Goal: Task Accomplishment & Management: Complete application form

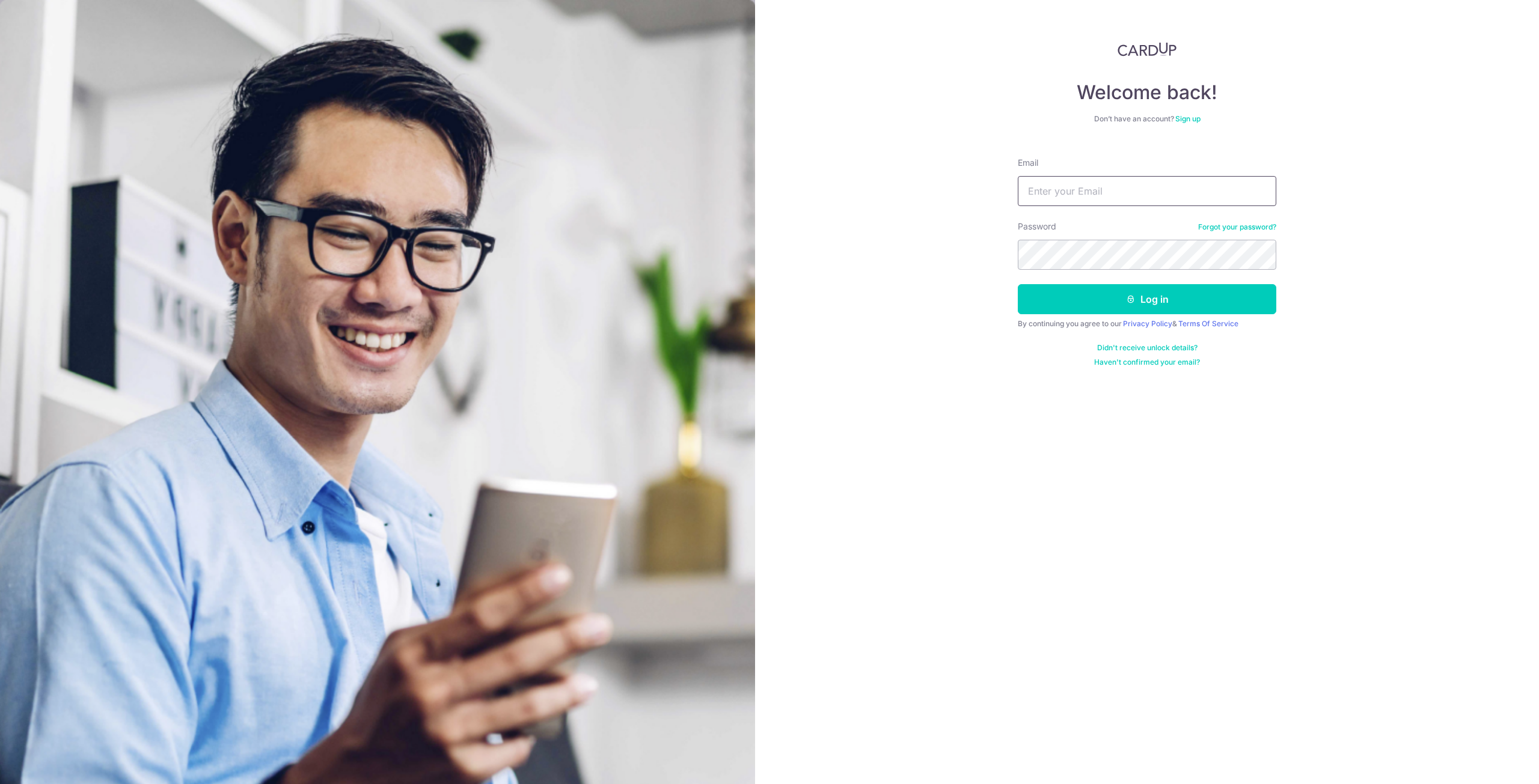
type input "yew.douglas@gmail.com"
click at [1169, 194] on input "yew.douglas@gmail.com" at bounding box center [1146, 191] width 258 height 30
click at [1218, 301] on button "Log in" at bounding box center [1146, 299] width 258 height 30
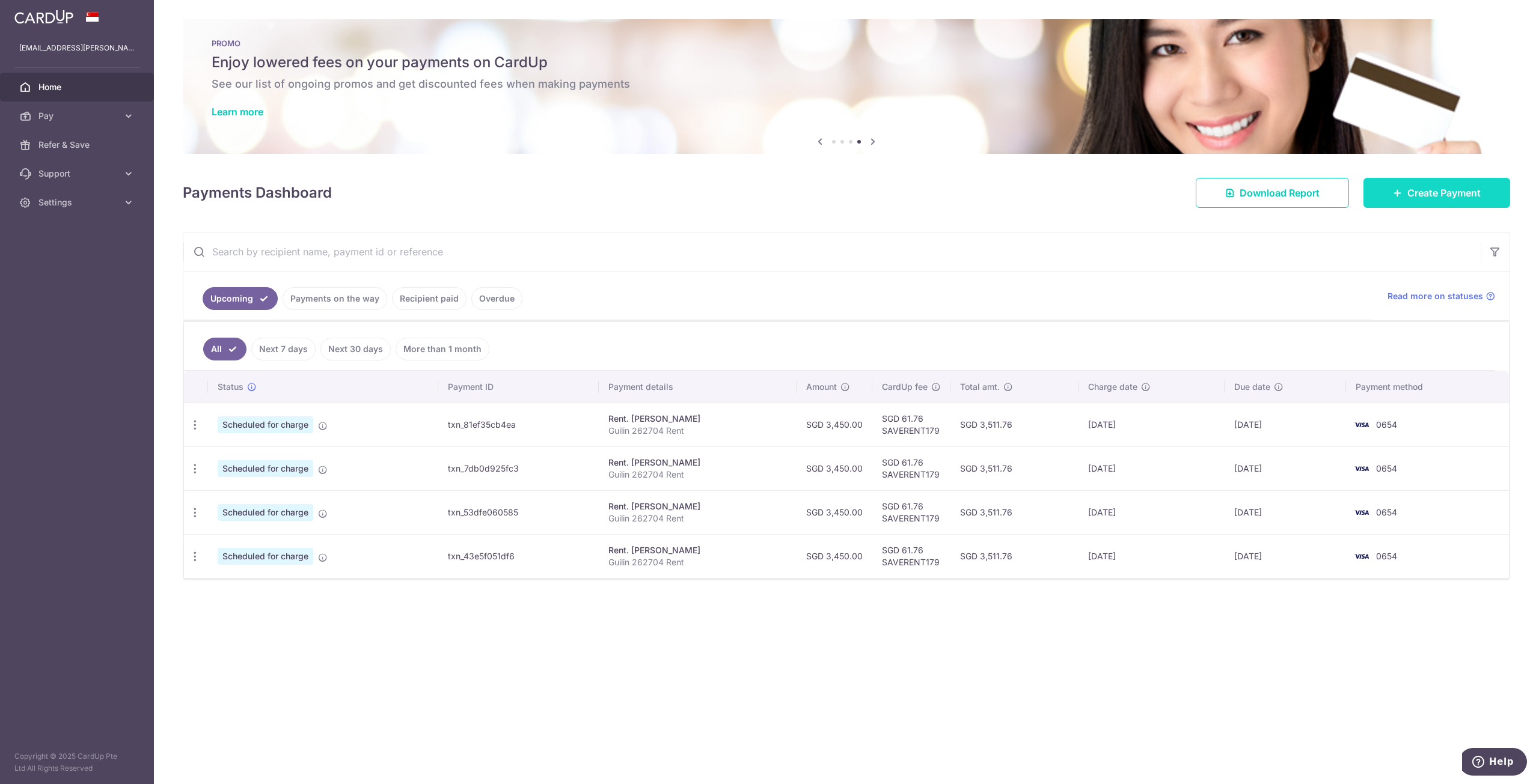
click at [1452, 190] on span "Create Payment" at bounding box center [1444, 193] width 73 height 14
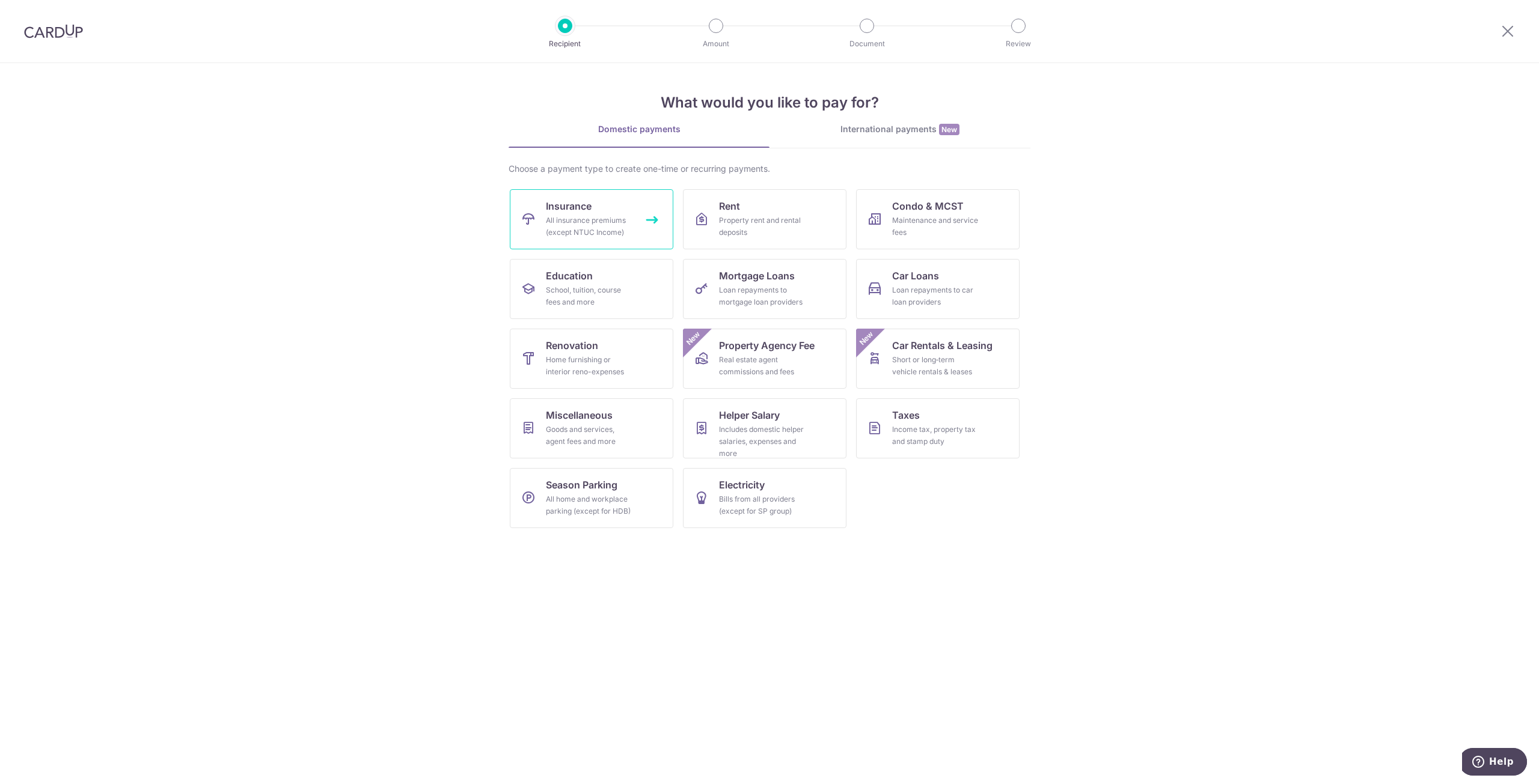
click at [563, 215] on div "All insurance premiums (except NTUC Income)" at bounding box center [589, 227] width 87 height 24
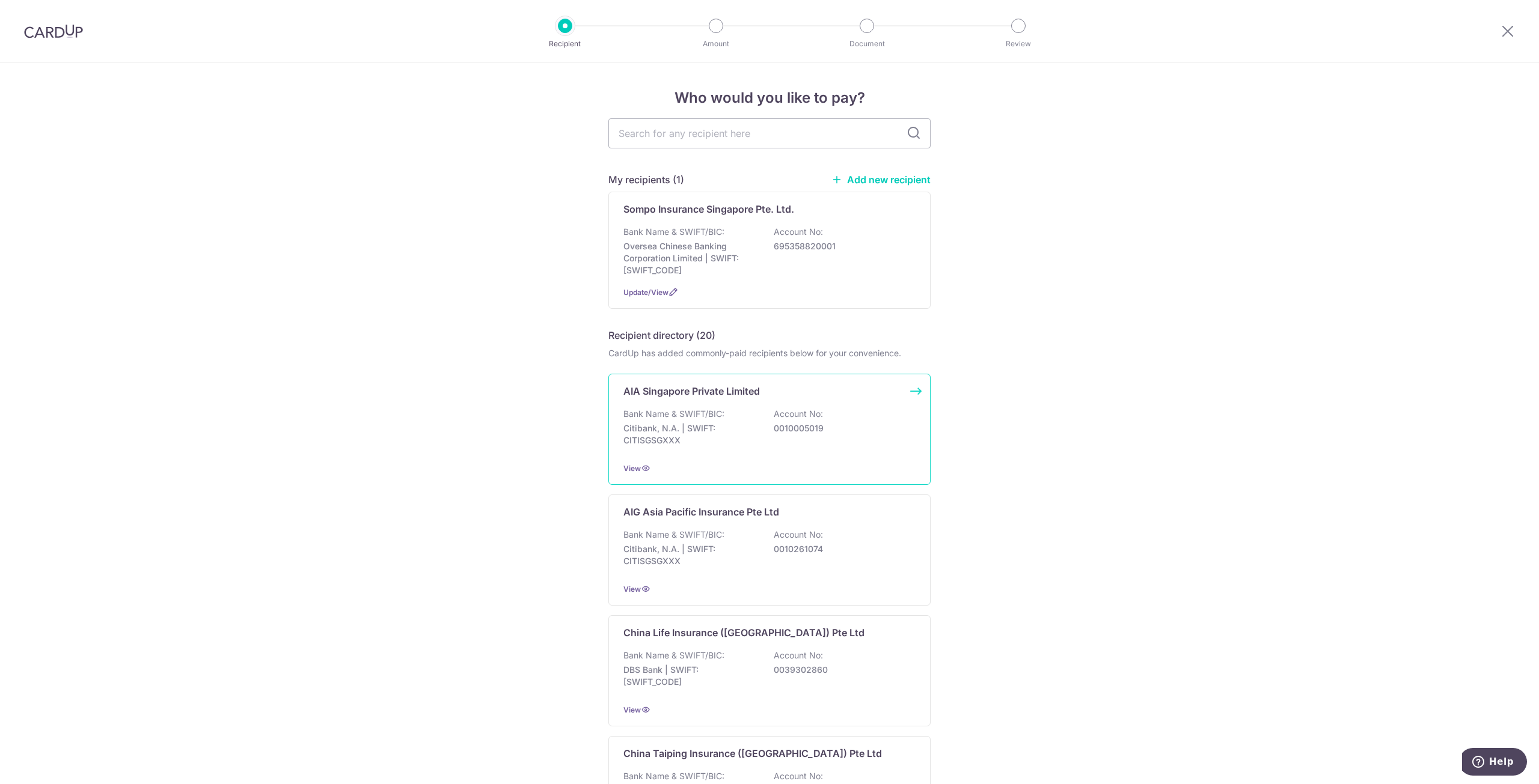
click at [744, 403] on div "AIA Singapore Private Limited Bank Name & SWIFT/BIC: Citibank, N.A. | SWIFT: CI…" at bounding box center [770, 429] width 322 height 111
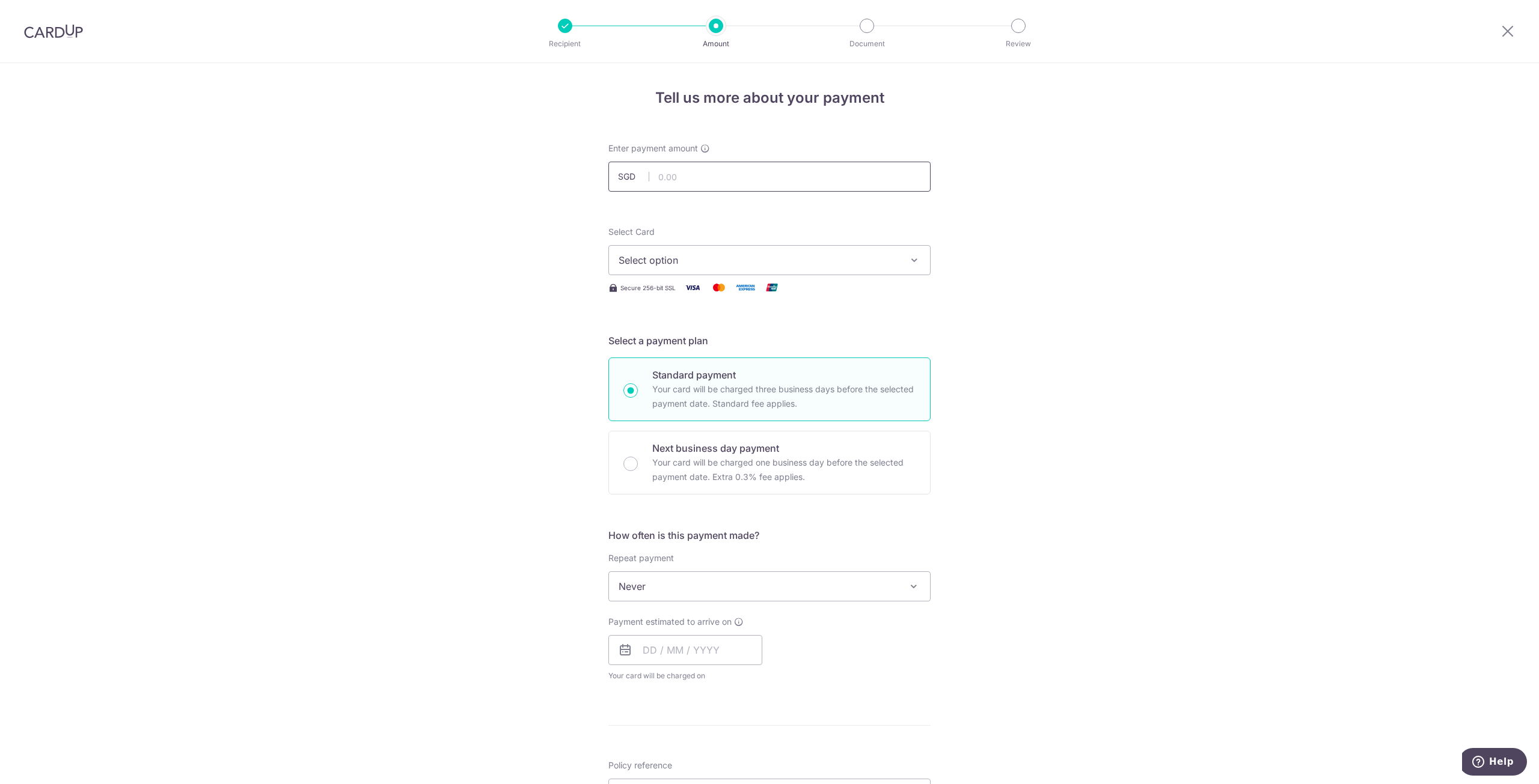
click at [751, 179] on input "text" at bounding box center [770, 177] width 322 height 30
type input "10,000.00"
click at [1007, 227] on div "Tell us more about your payment Enter payment amount SGD 10,000.00 10000.00 Sel…" at bounding box center [770, 607] width 1539 height 1087
click at [826, 261] on span "Select option" at bounding box center [758, 260] width 280 height 14
click at [693, 376] on span "**** 0654" at bounding box center [769, 374] width 302 height 14
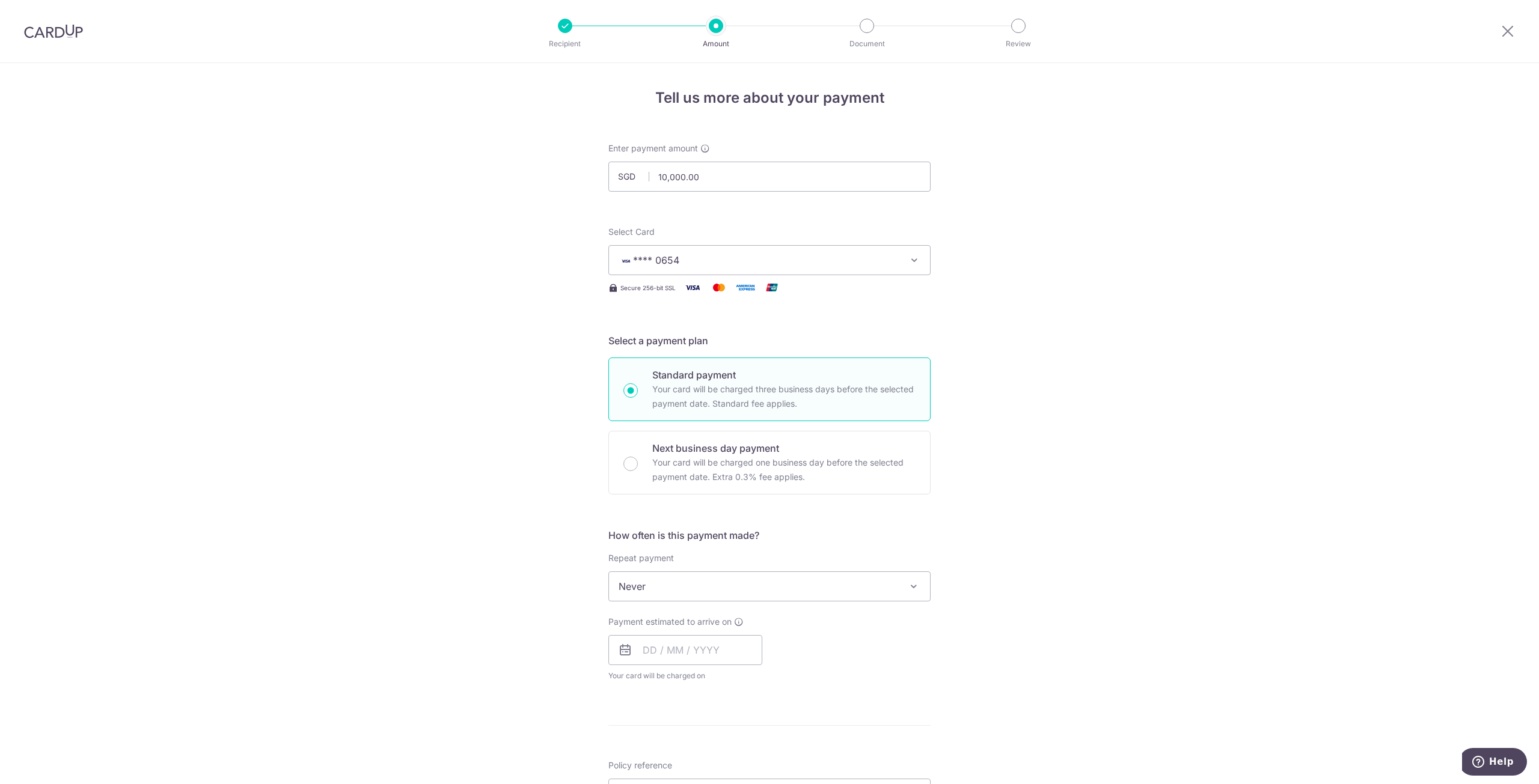
click at [681, 590] on span "Never" at bounding box center [770, 586] width 321 height 29
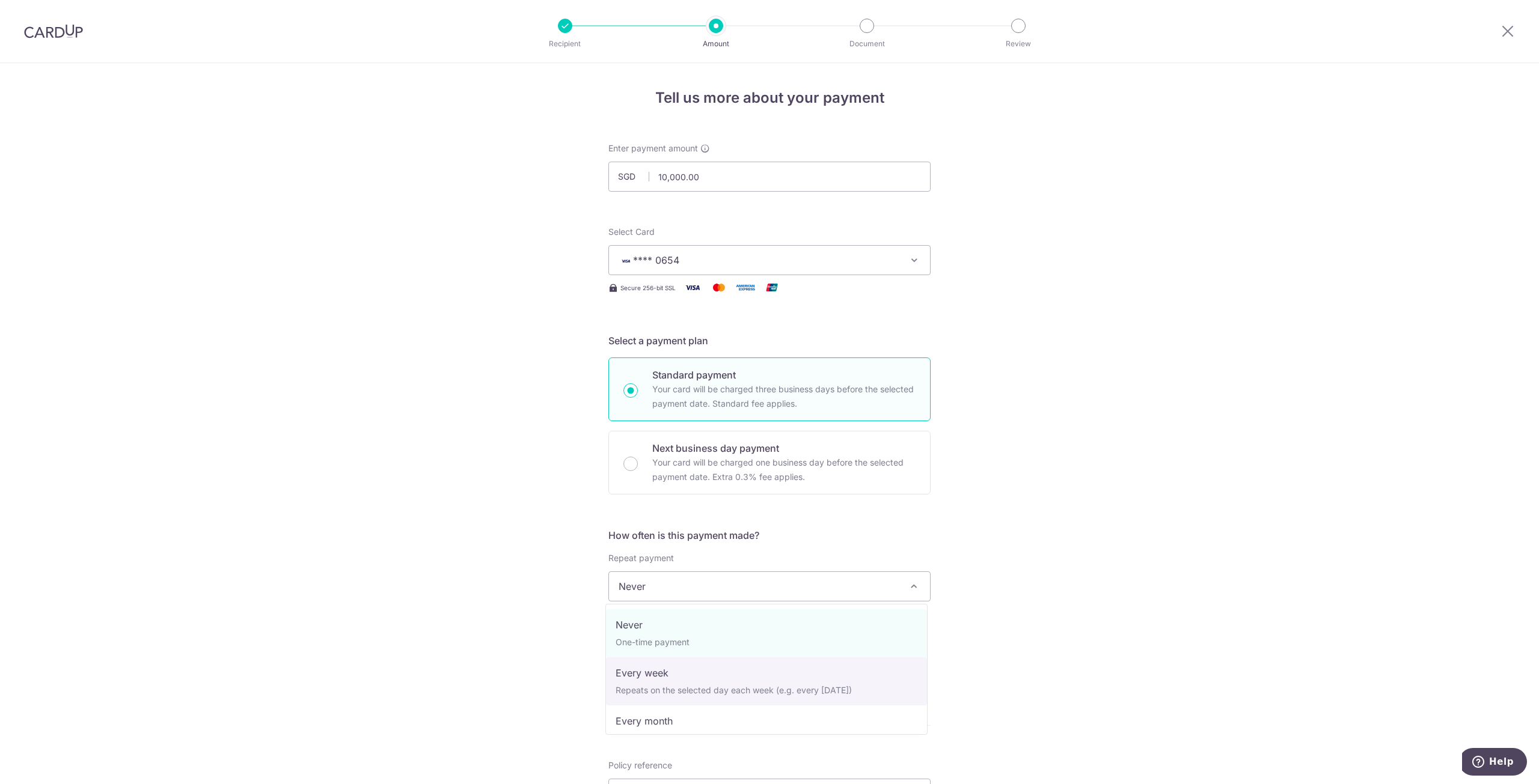
select select "2"
click at [665, 651] on input "text" at bounding box center [685, 650] width 154 height 30
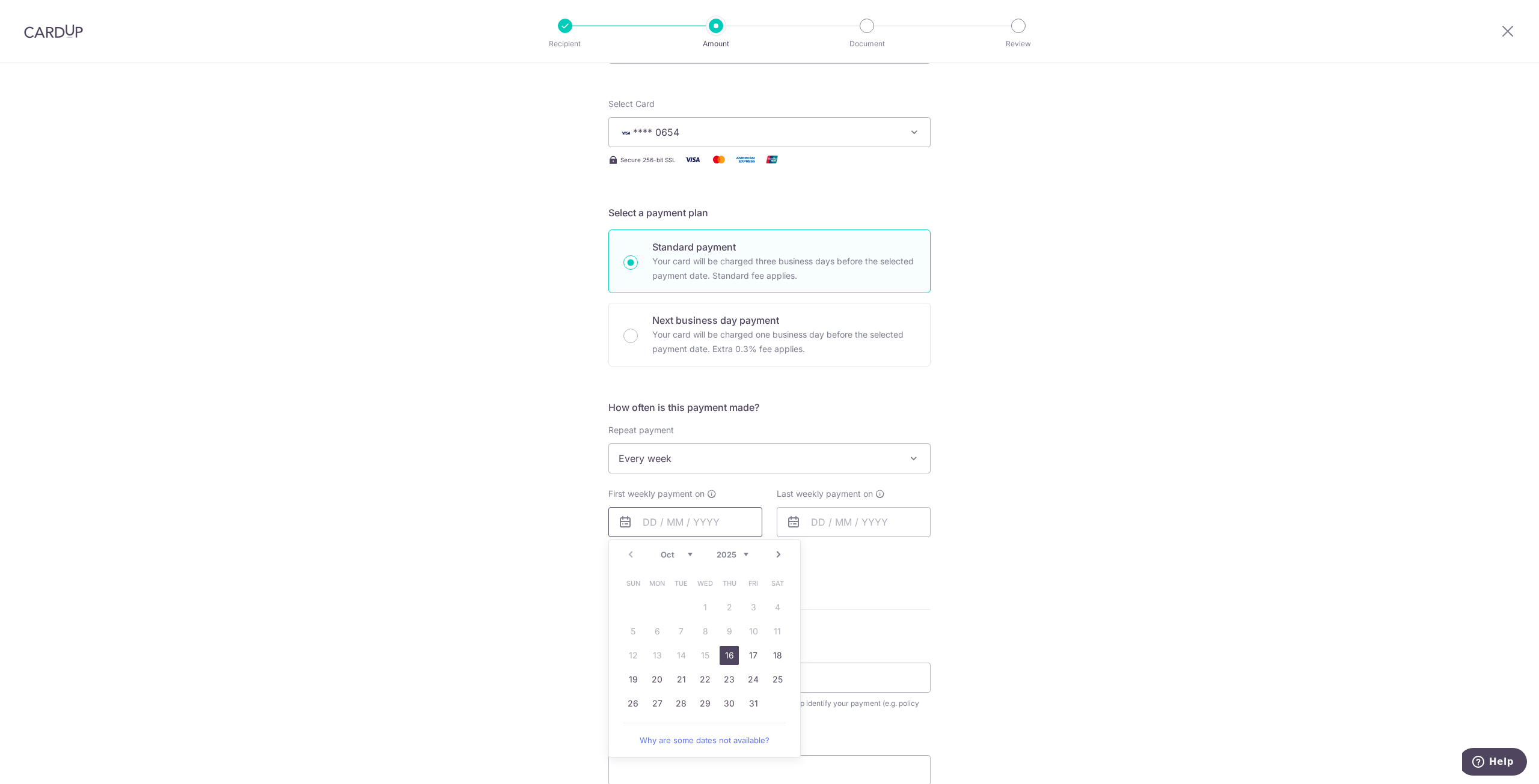
scroll to position [120, 0]
click at [727, 662] on link "16" at bounding box center [729, 663] width 19 height 19
type input "16/10/2025"
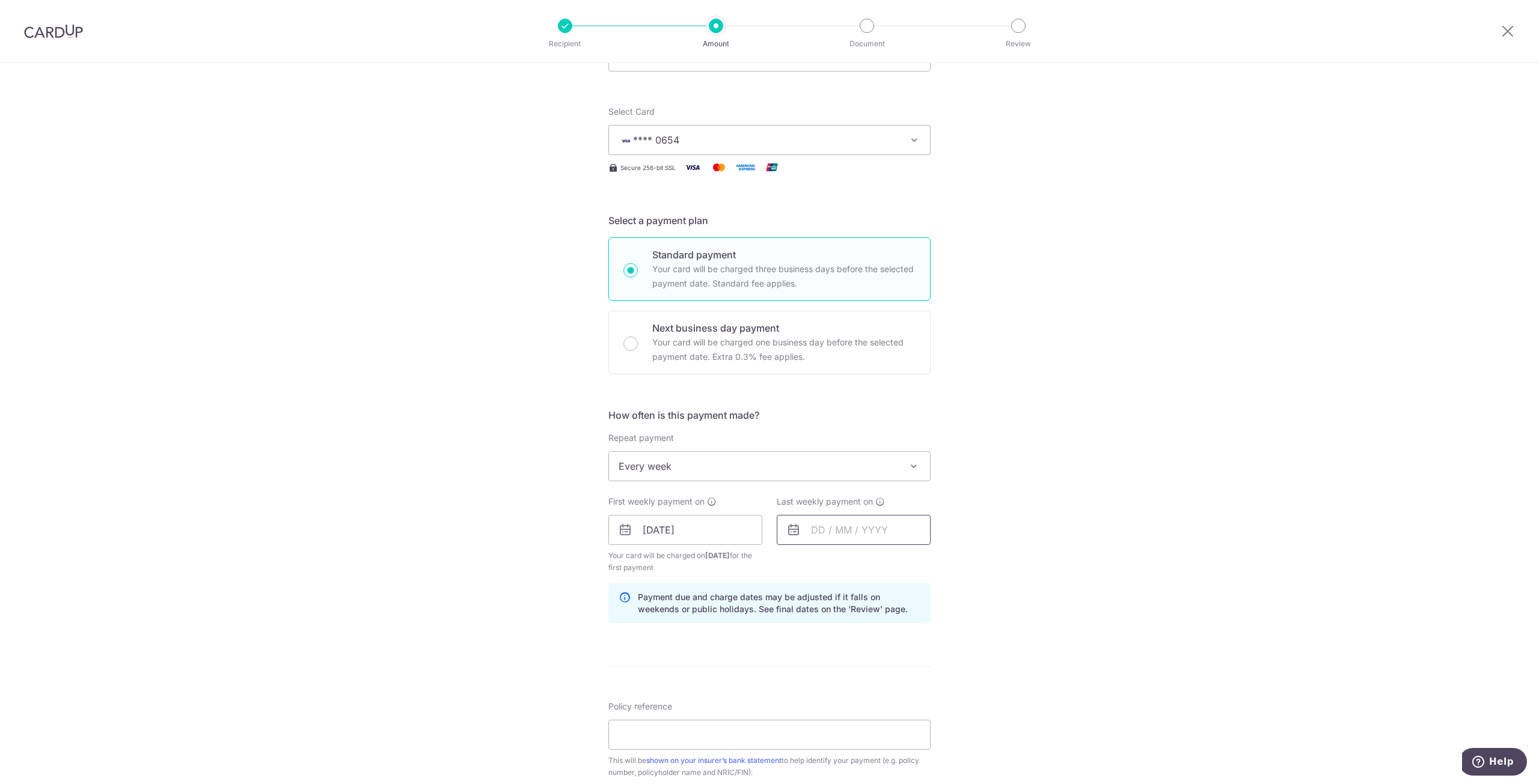
click at [857, 531] on input "text" at bounding box center [853, 530] width 154 height 30
click at [893, 690] on link "23" at bounding box center [897, 687] width 19 height 19
type input "[DATE]"
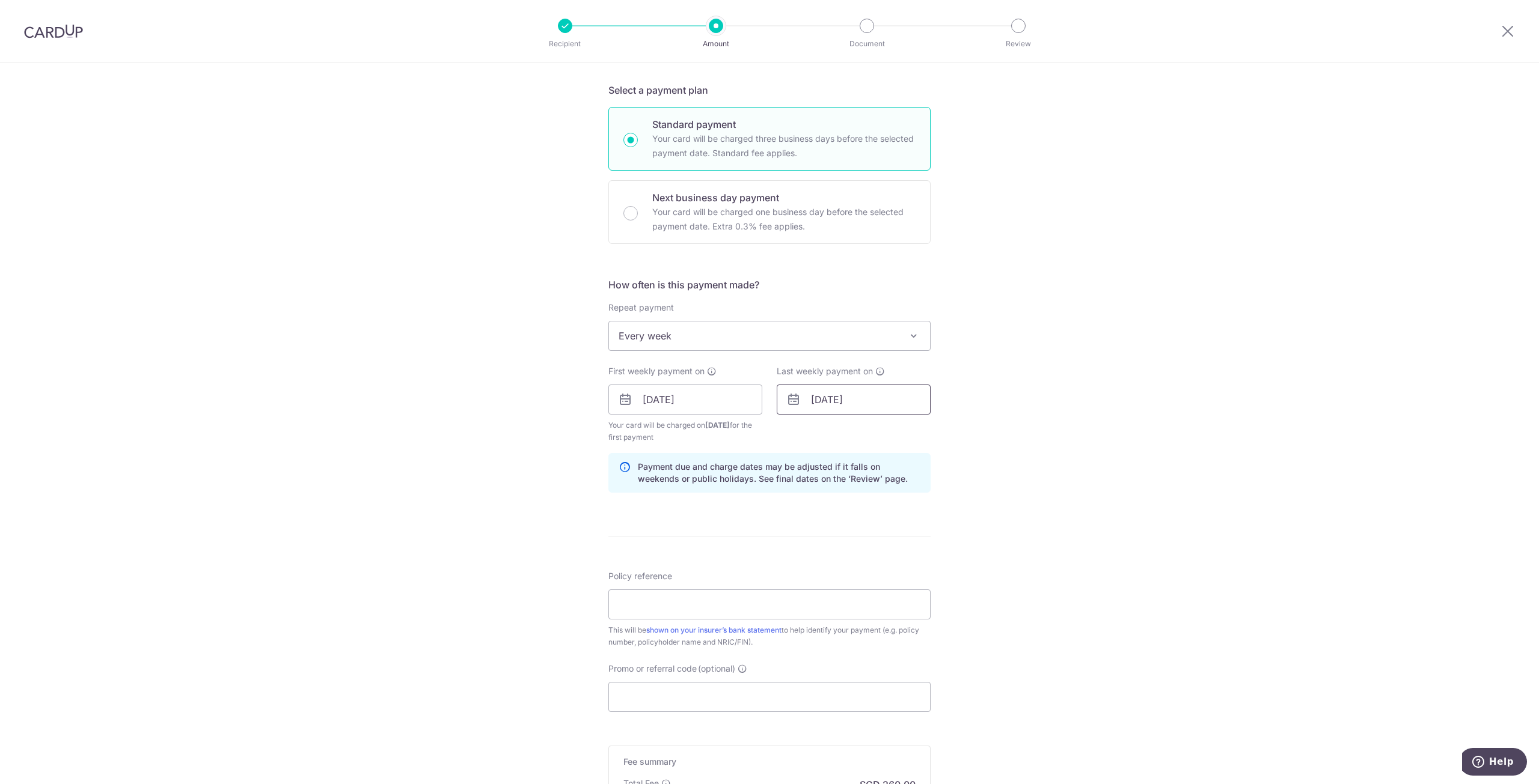
scroll to position [301, 0]
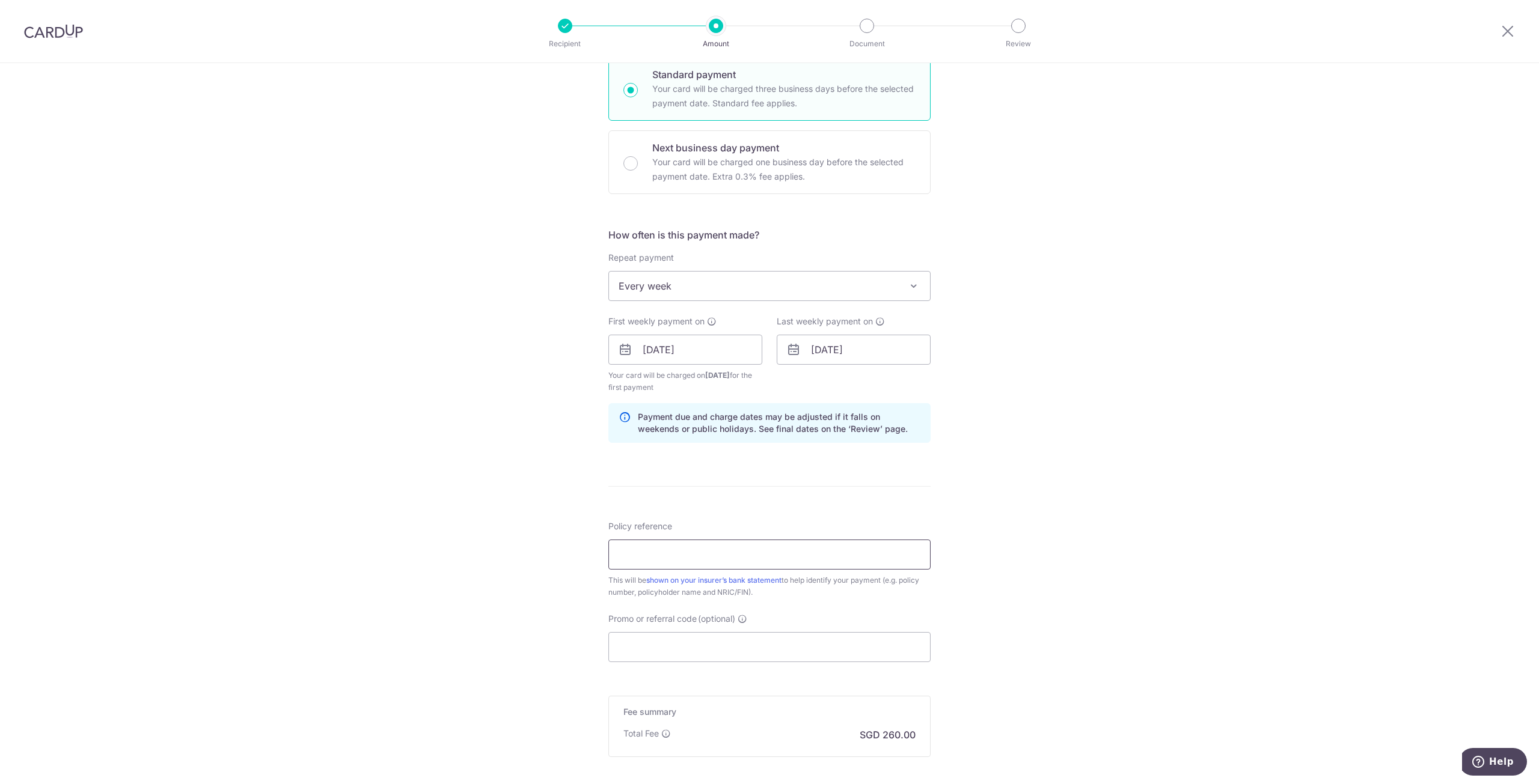
click at [703, 556] on input "Policy reference" at bounding box center [770, 555] width 322 height 30
type input "u"
type input "U127266549"
click at [704, 636] on input "Promo or referral code (optional)" at bounding box center [770, 647] width 322 height 30
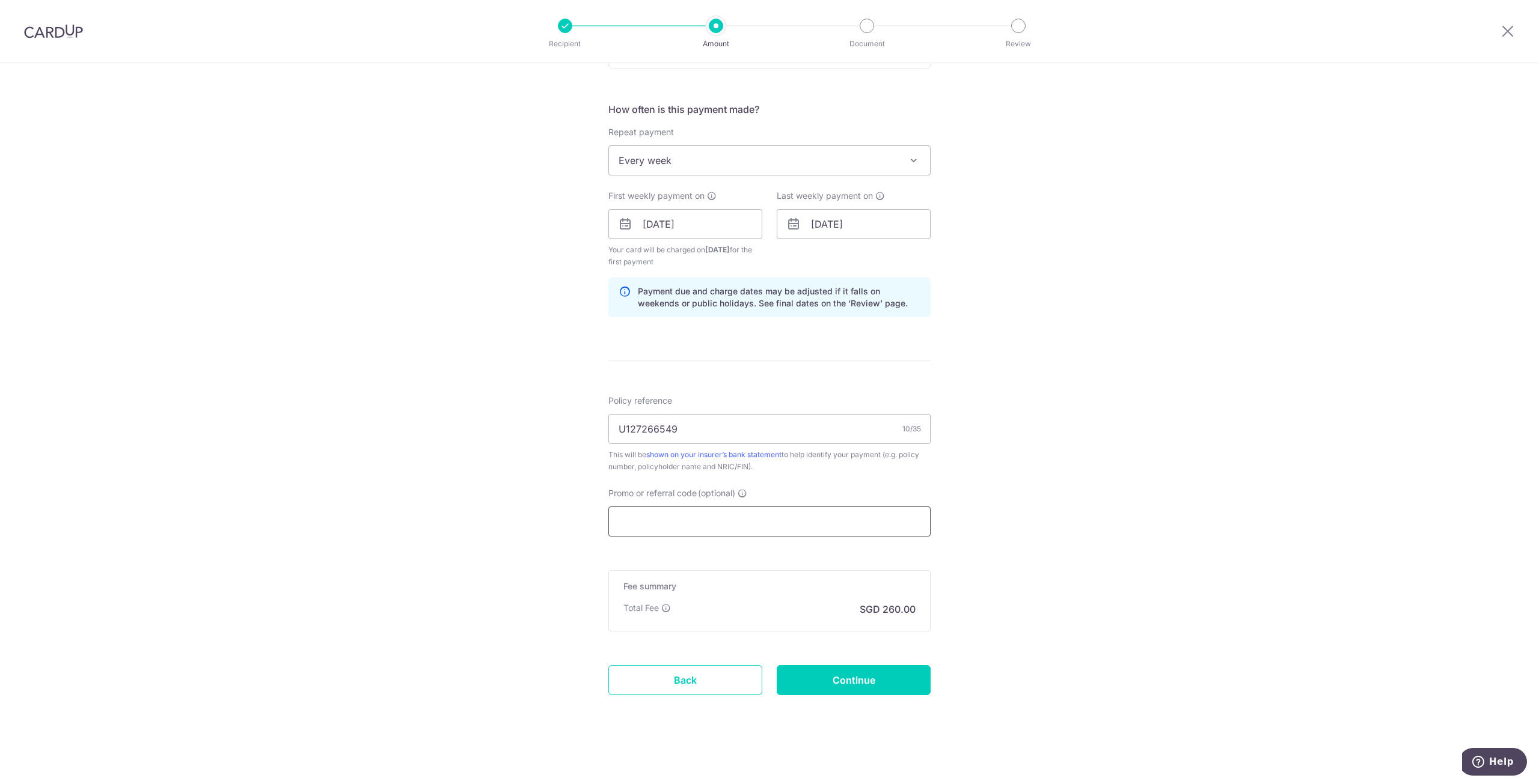
scroll to position [427, 0]
click at [655, 524] on input "Promo or referral code (optional)" at bounding box center [770, 520] width 322 height 30
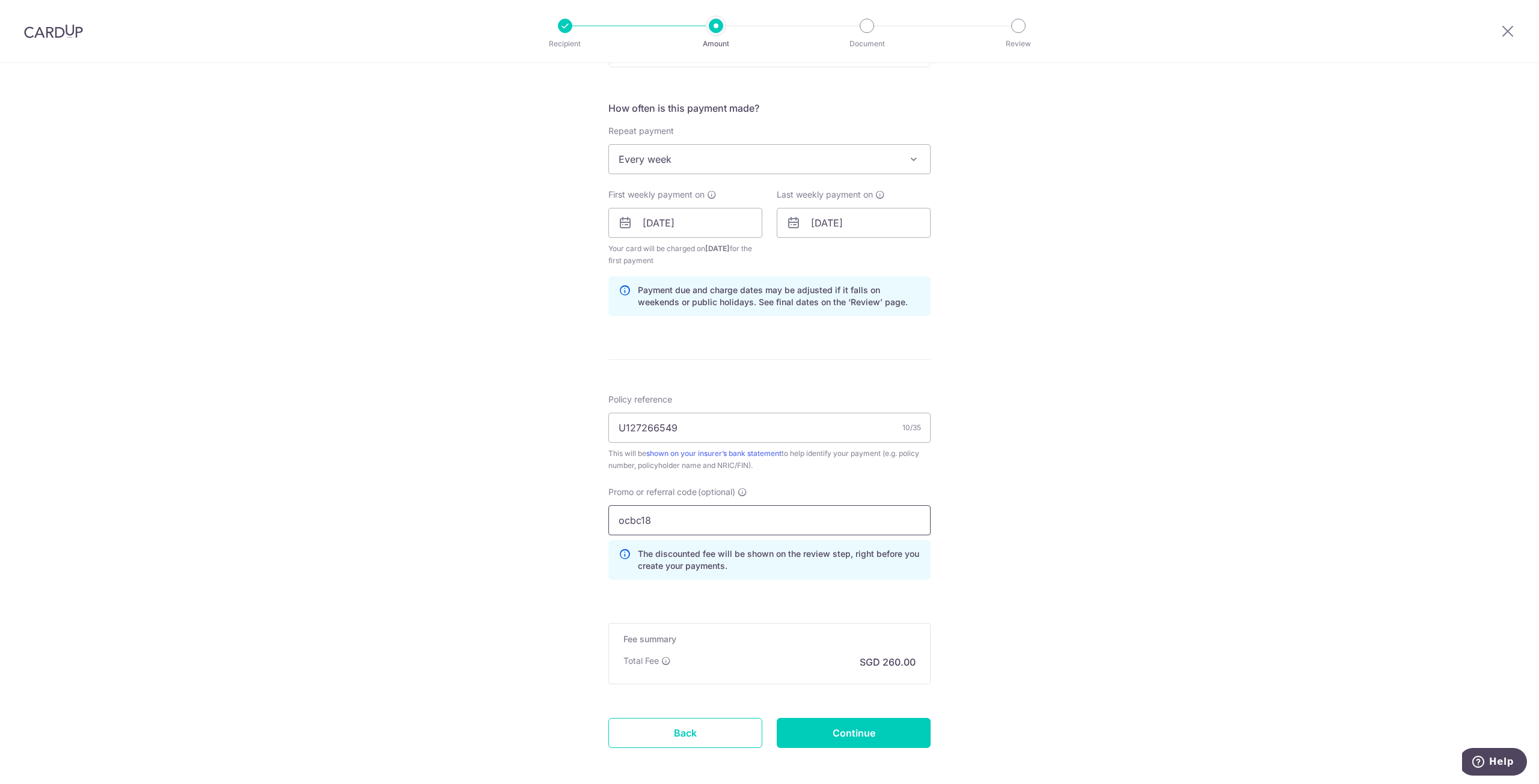
type input "ocbc18"
click at [1088, 600] on div "Tell us more about your payment Enter payment amount SGD 10,000.00 10000.00 Sel…" at bounding box center [770, 237] width 1539 height 1202
click at [872, 732] on input "Continue" at bounding box center [853, 733] width 154 height 30
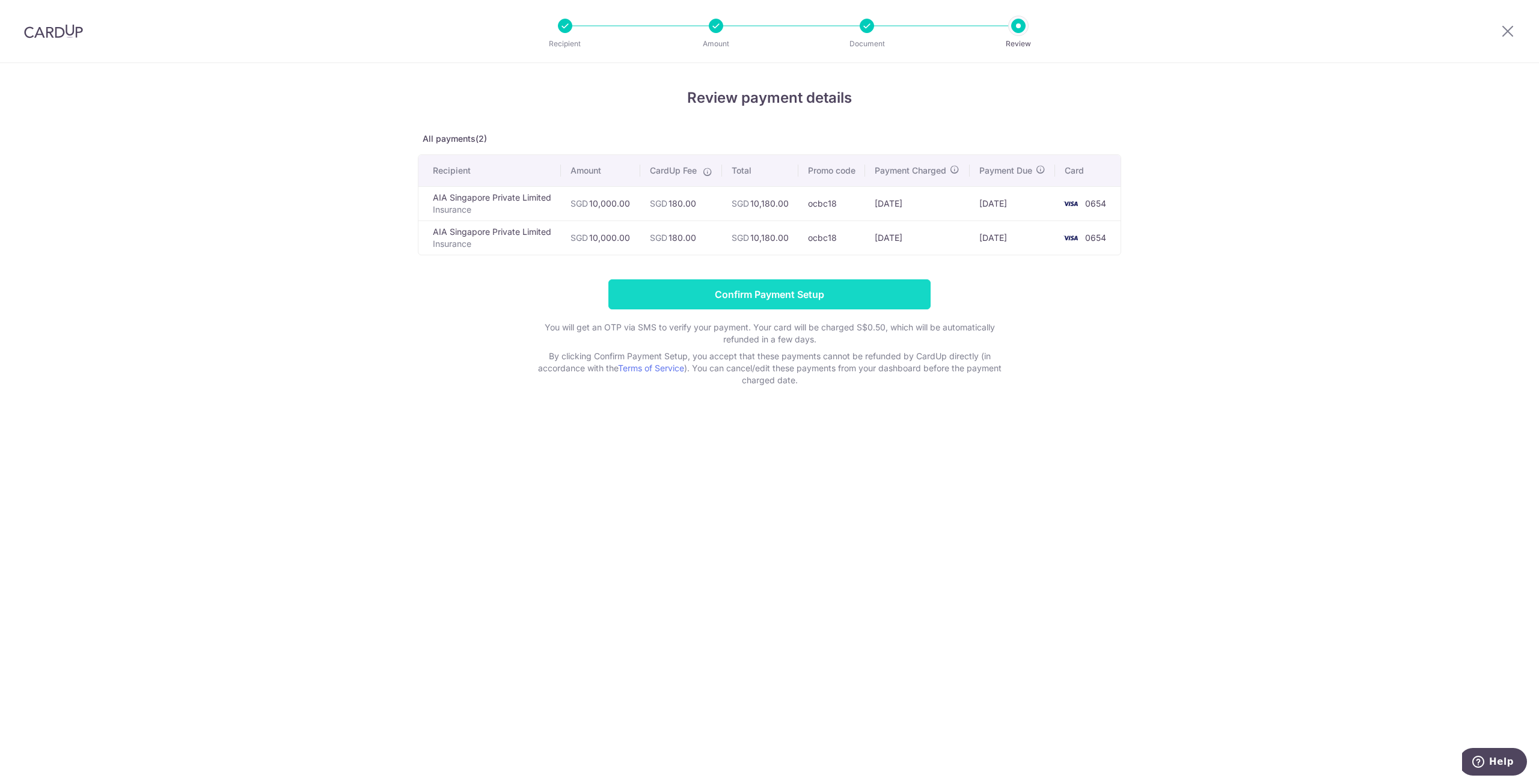
click at [794, 310] on input "Confirm Payment Setup" at bounding box center [770, 294] width 322 height 30
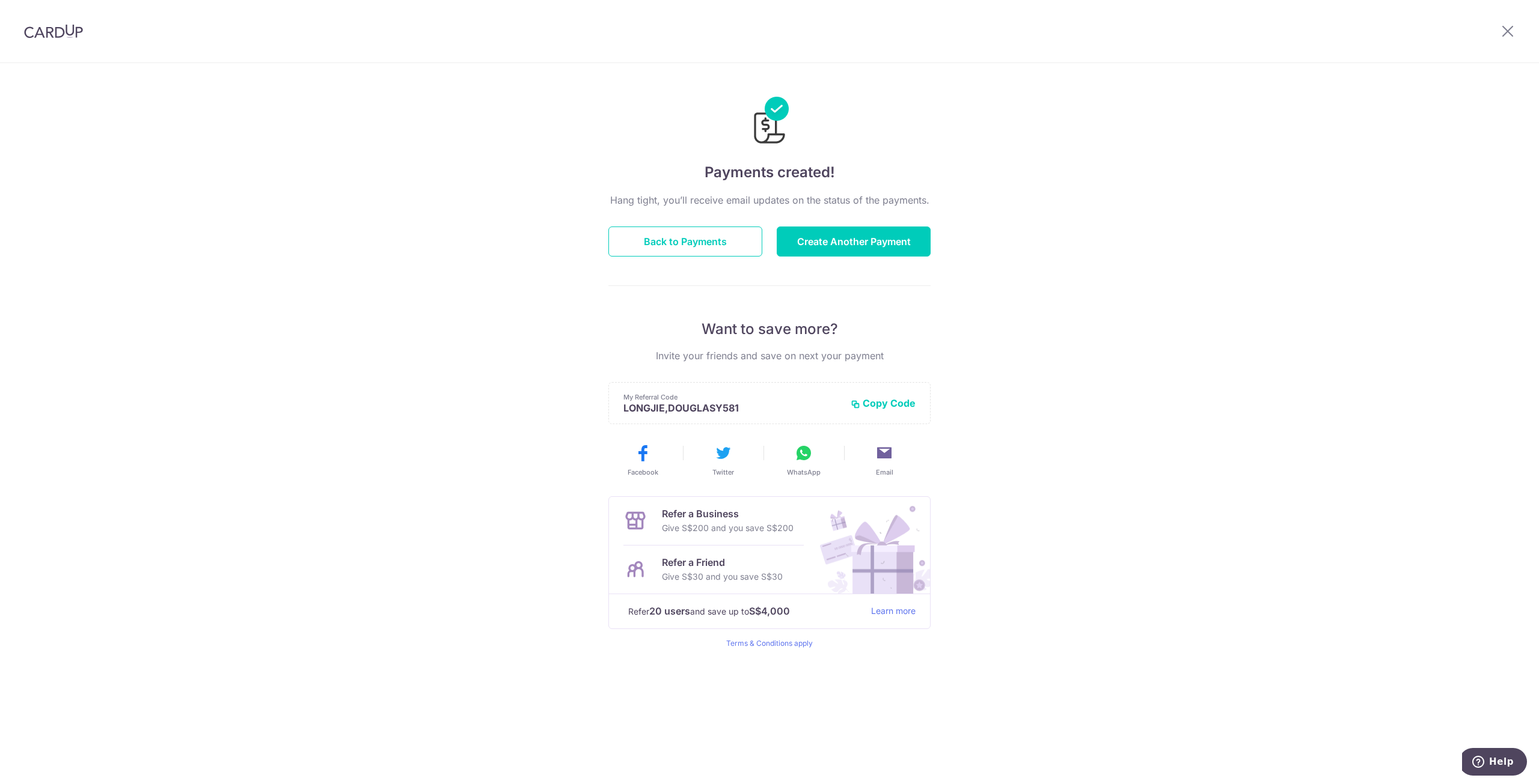
click at [1106, 170] on div "Payments created! Hang tight, you’ll receive email updates on the status of the…" at bounding box center [770, 424] width 1539 height 721
click at [692, 245] on button "Back to Payments" at bounding box center [685, 241] width 154 height 30
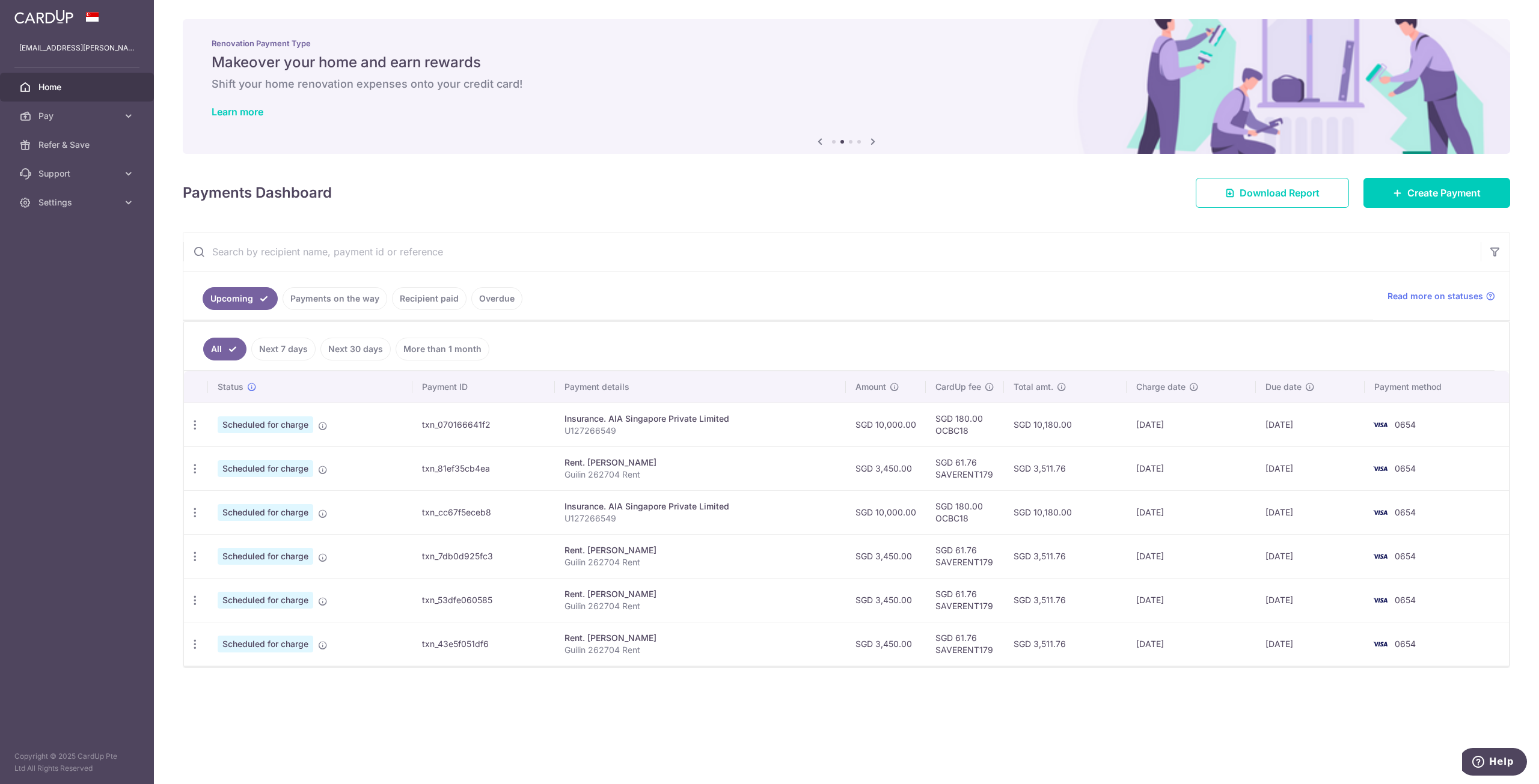
click at [1109, 263] on input "text" at bounding box center [831, 251] width 1297 height 39
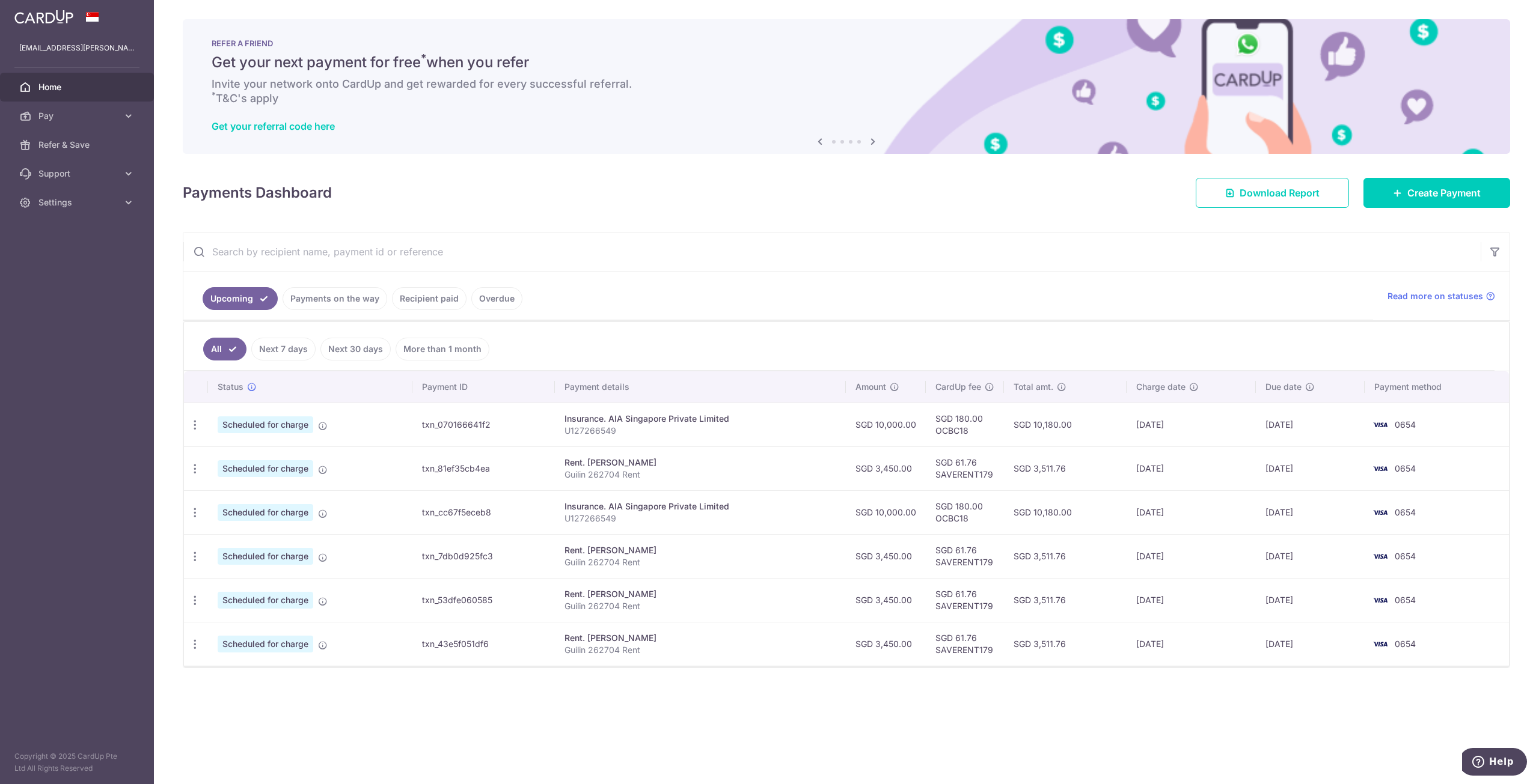
click at [1201, 761] on div "× Pause Schedule Pause all future payments in this series Pause just this one p…" at bounding box center [846, 392] width 1385 height 784
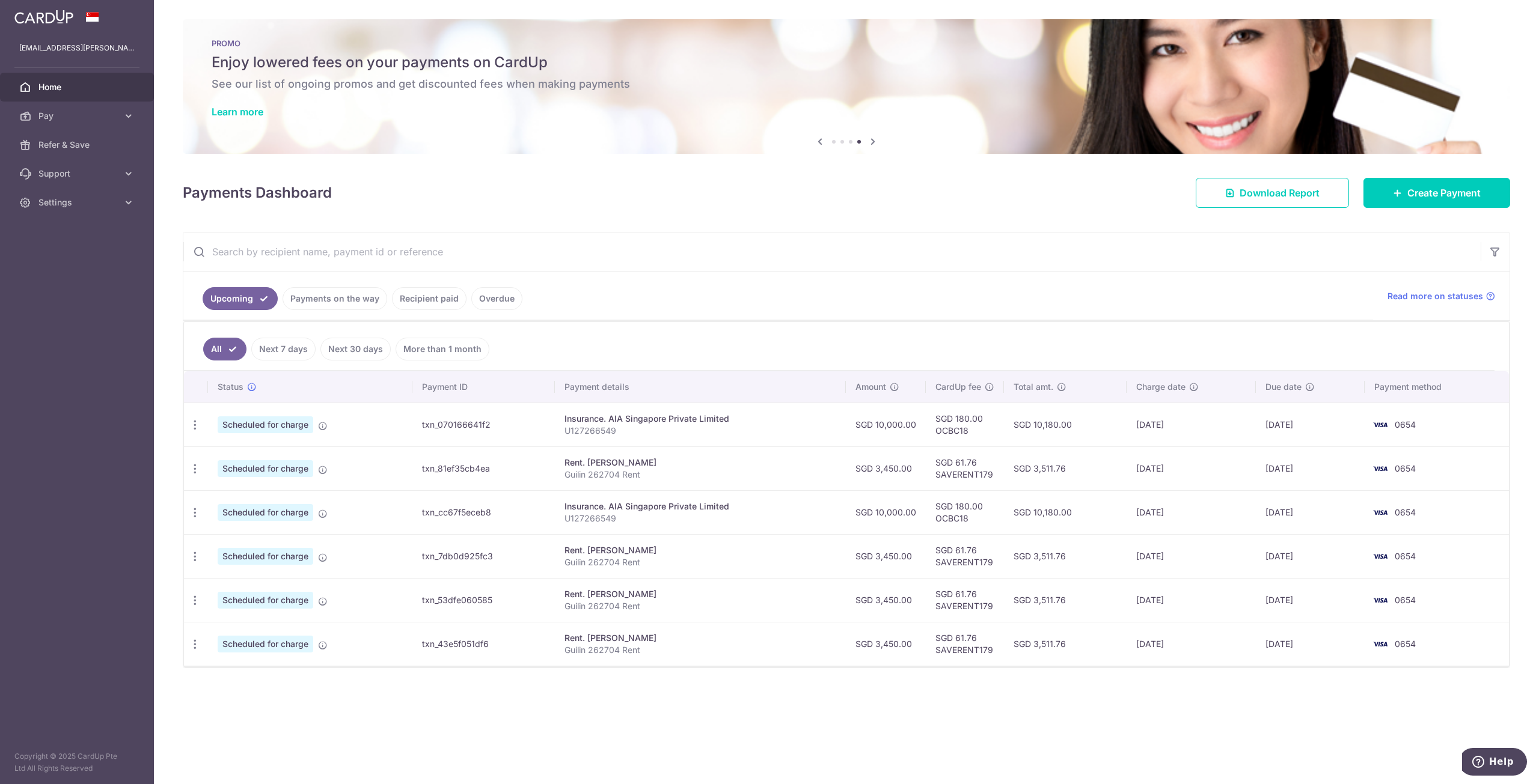
click at [1150, 308] on ul "Upcoming Payments on the way Recipient paid Overdue" at bounding box center [778, 296] width 1190 height 49
